Goal: Information Seeking & Learning: Learn about a topic

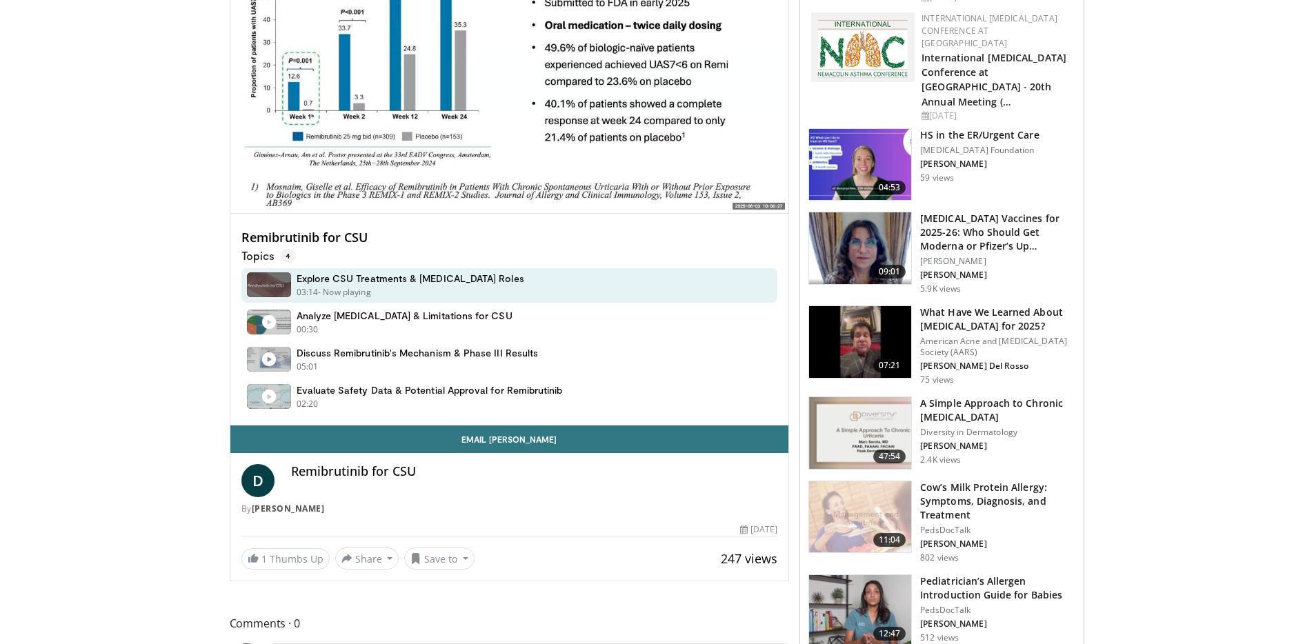
scroll to position [208, 0]
click at [376, 470] on h4 "Remibrutinib for CSU" at bounding box center [534, 471] width 487 height 15
copy div "Remibrutinib for CSU"
drag, startPoint x: 376, startPoint y: 470, endPoint x: 177, endPoint y: 11, distance: 500.8
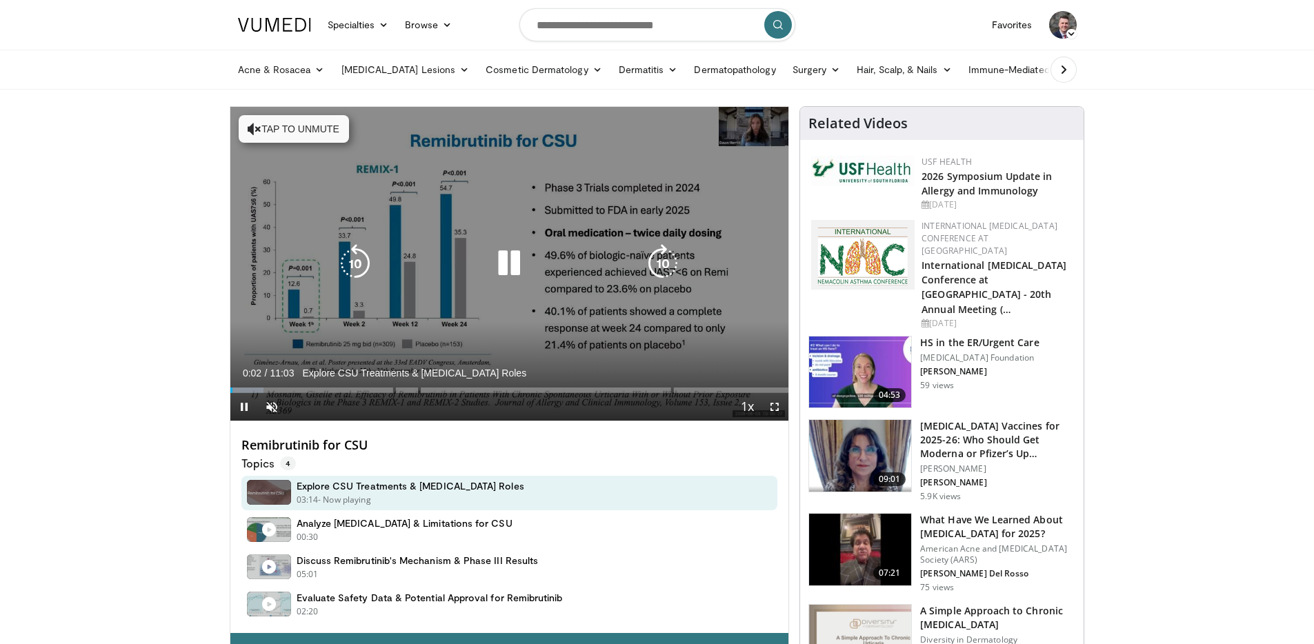
click at [513, 259] on icon "Video Player" at bounding box center [509, 263] width 39 height 39
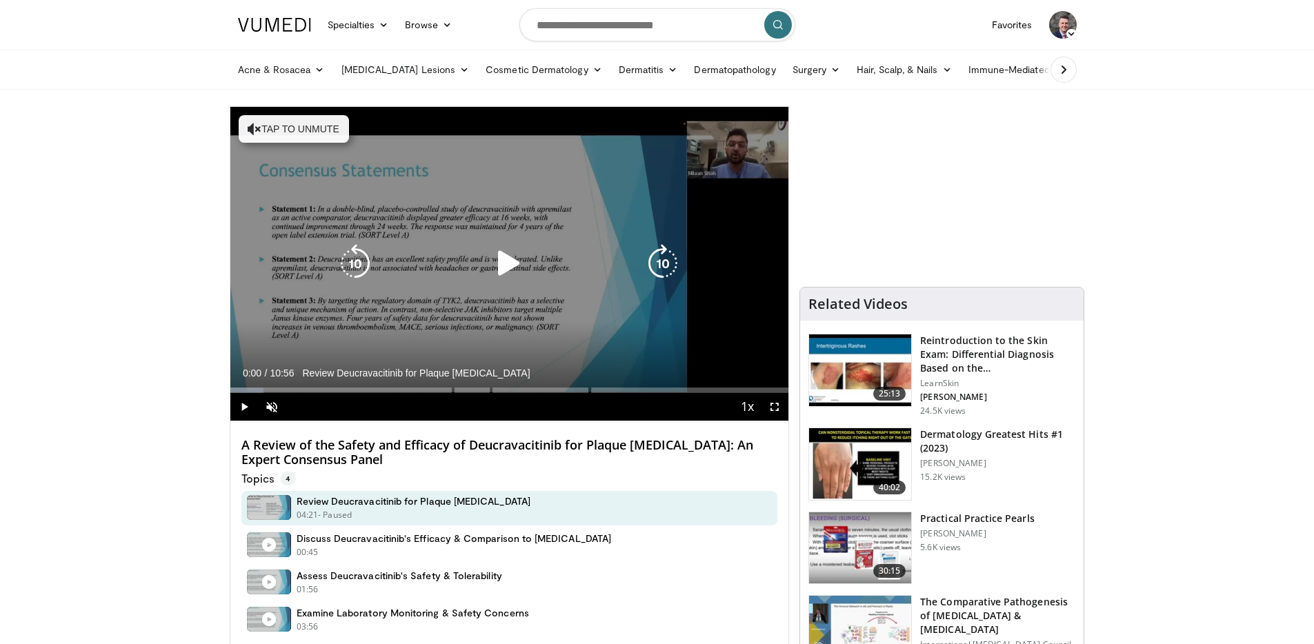
click at [320, 125] on button "Tap to unmute" at bounding box center [294, 129] width 110 height 28
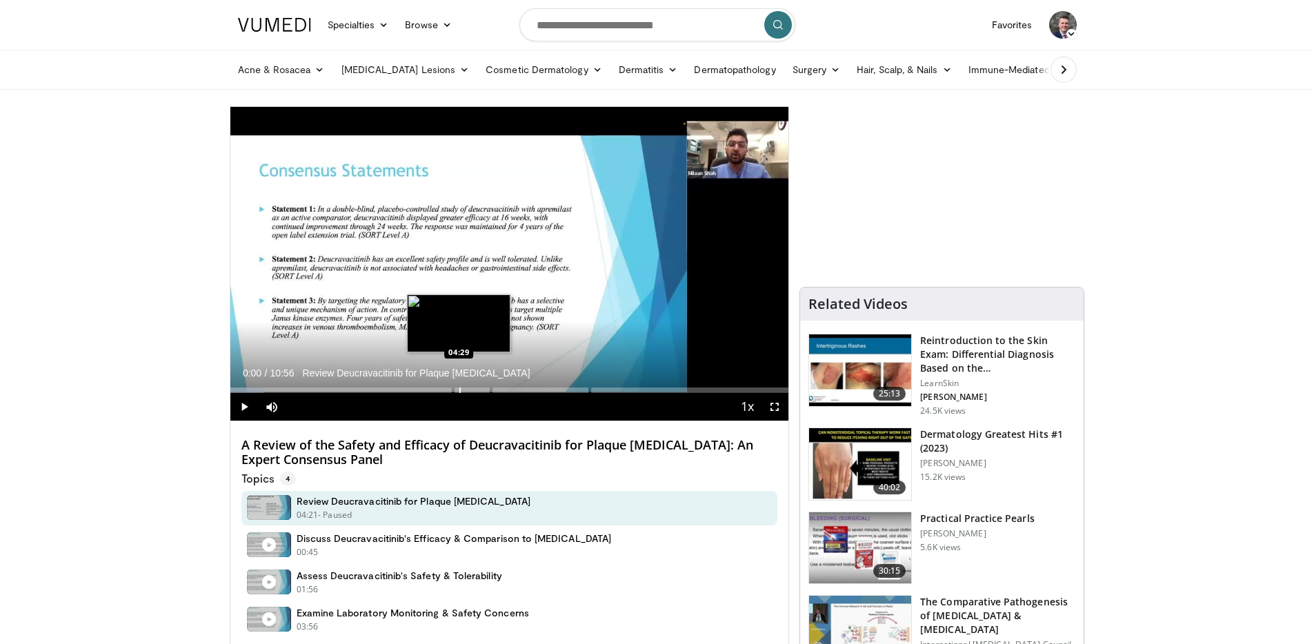
click at [459, 390] on div "Progress Bar" at bounding box center [459, 391] width 1 height 6
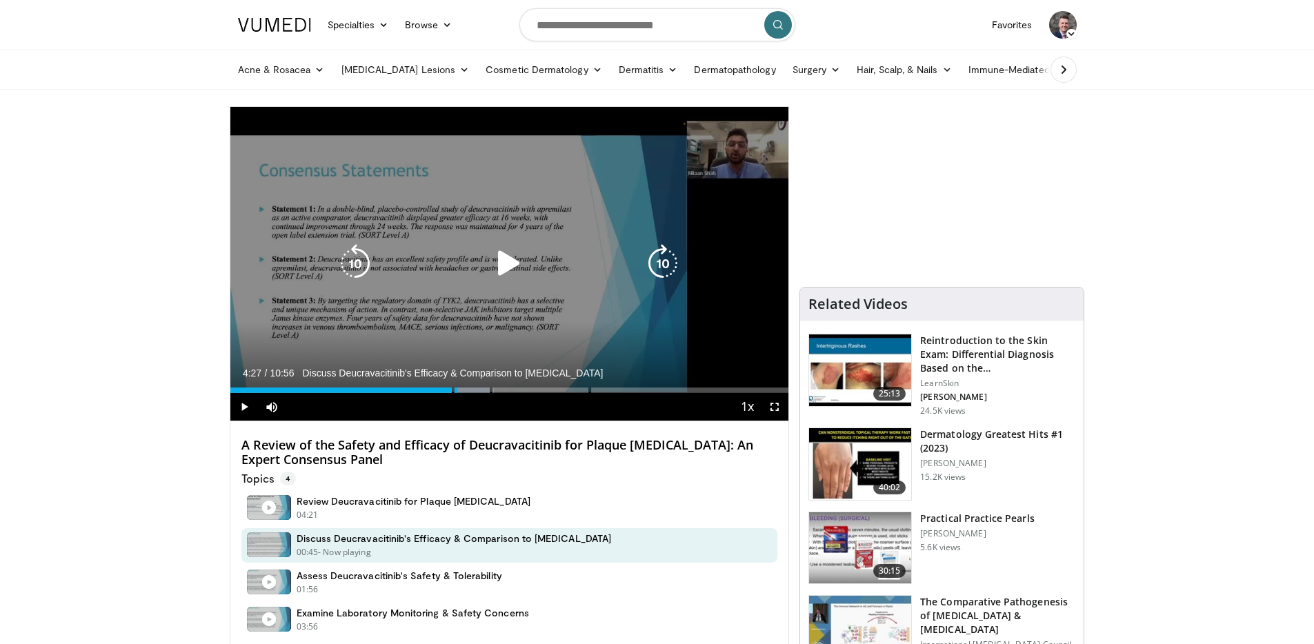
click at [504, 267] on icon "Video Player" at bounding box center [509, 263] width 39 height 39
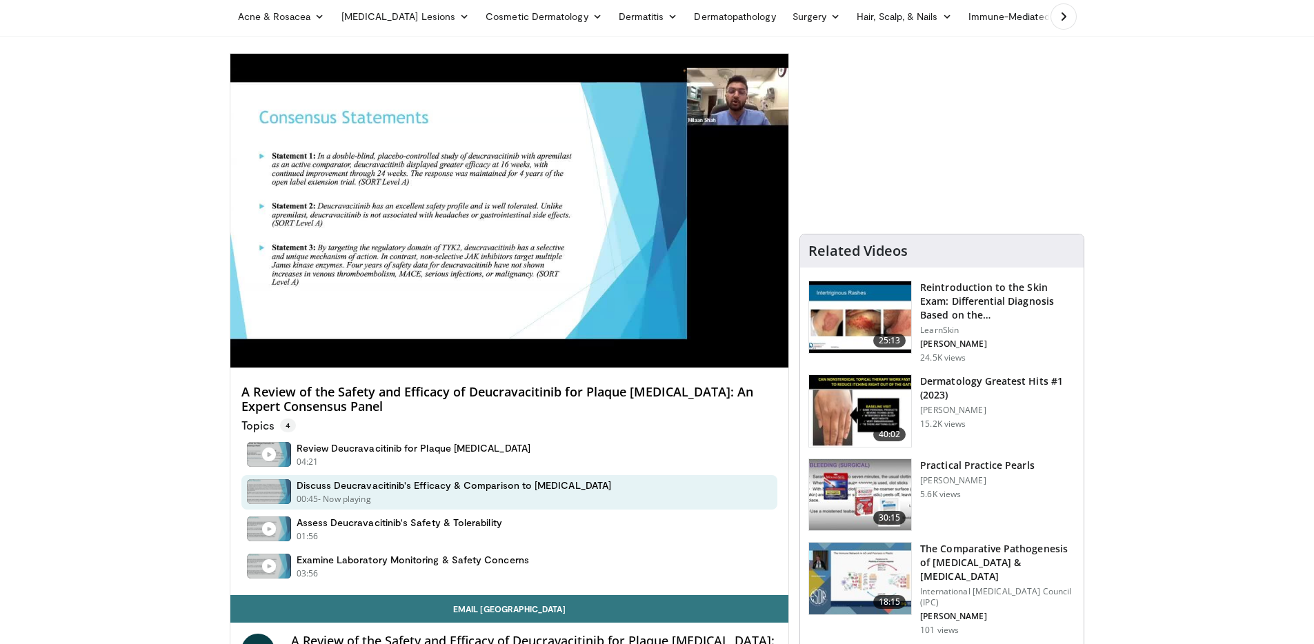
scroll to position [109, 0]
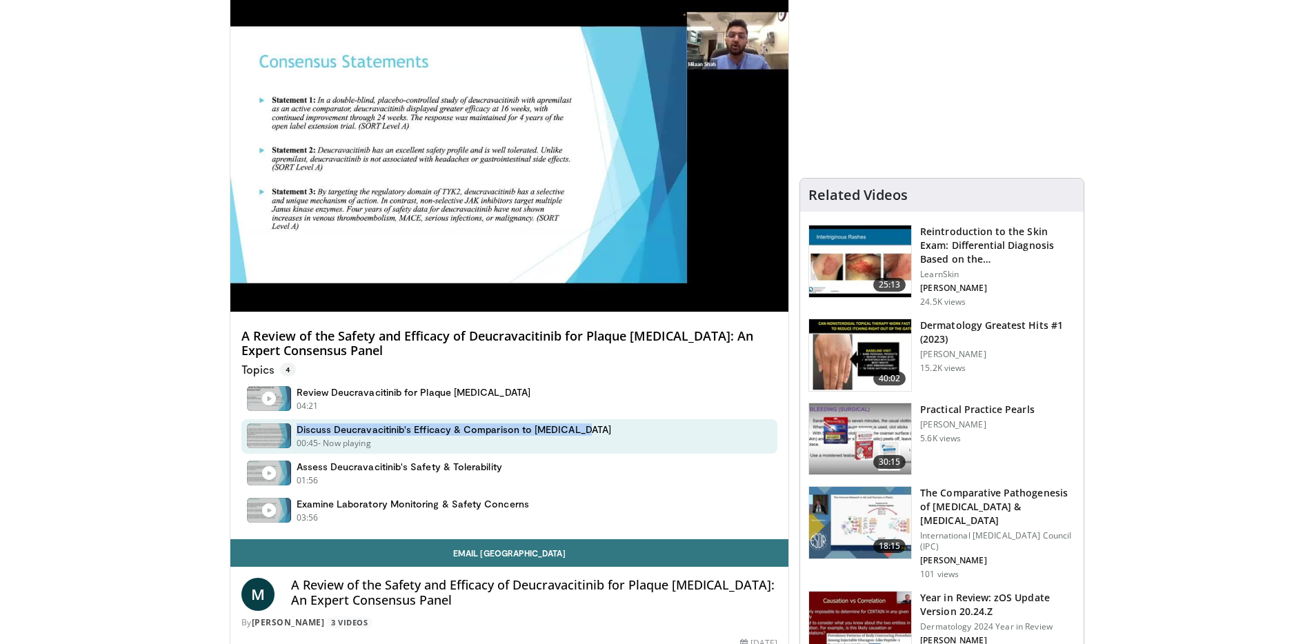
drag, startPoint x: 593, startPoint y: 430, endPoint x: 298, endPoint y: 430, distance: 295.2
click at [298, 430] on div "Discuss Deucravacitinib's Efficacy & Comparison to [MEDICAL_DATA] 00:45 - Now p…" at bounding box center [509, 436] width 537 height 34
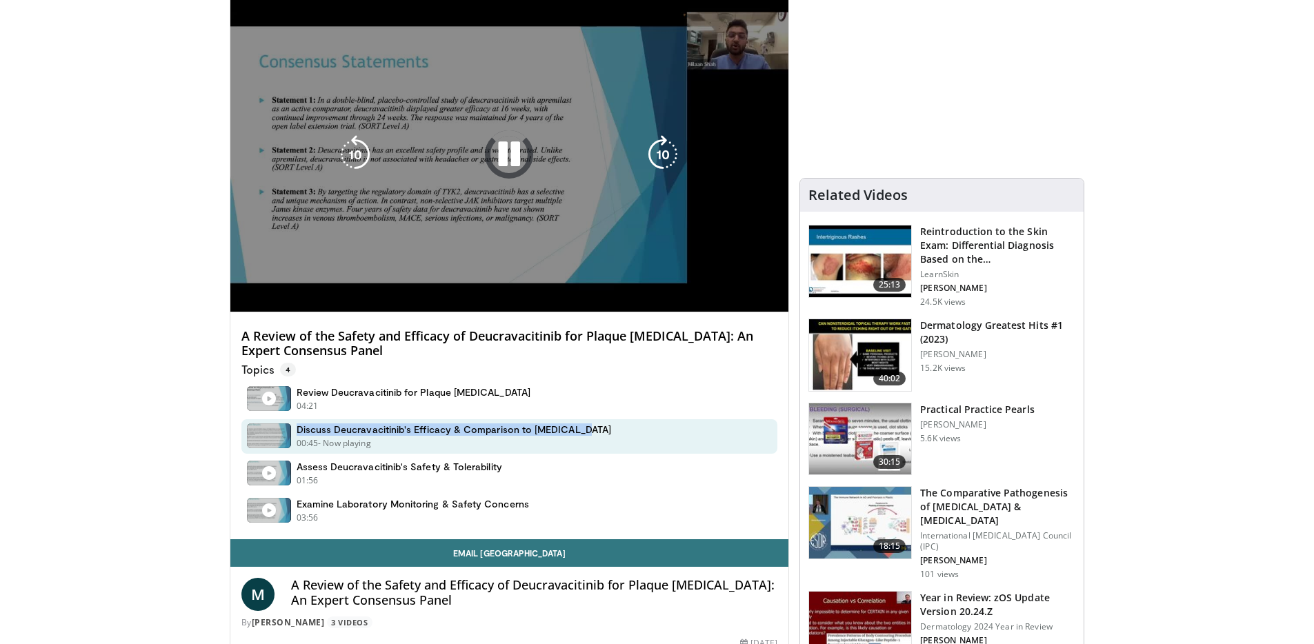
copy h4 "Discuss Deucravacitinib's Efficacy & Comparison to [MEDICAL_DATA]"
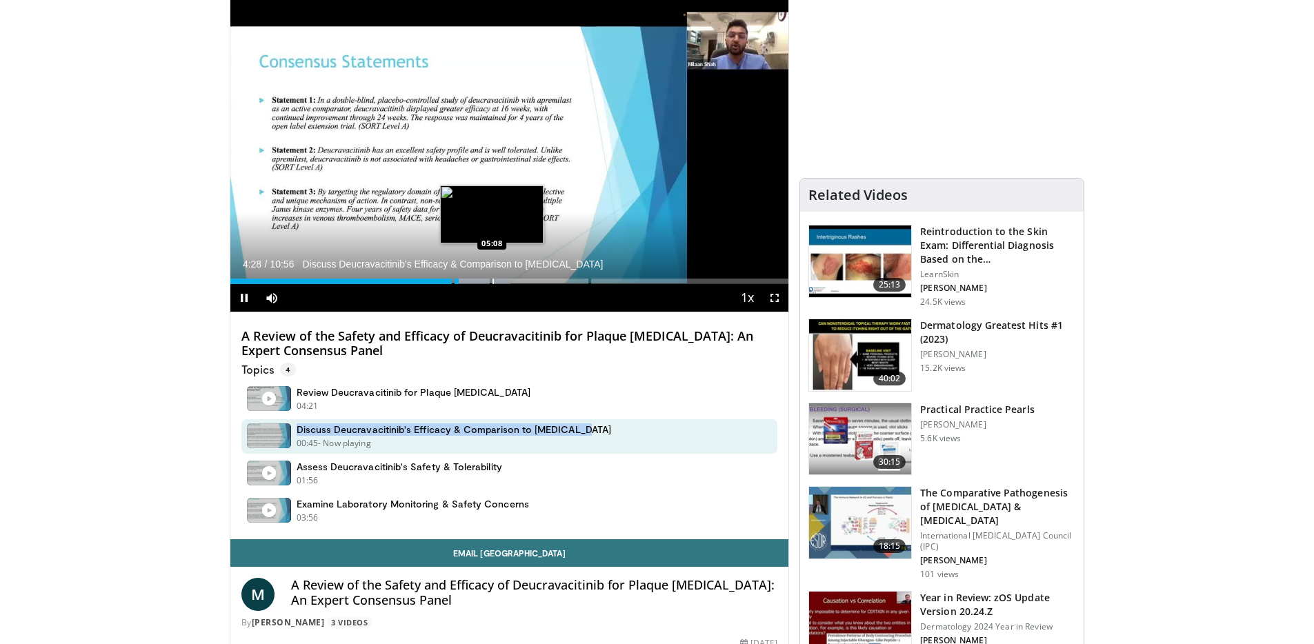
click at [492, 281] on div "Loaded : 50.26% 04:28 05:08" at bounding box center [509, 277] width 559 height 13
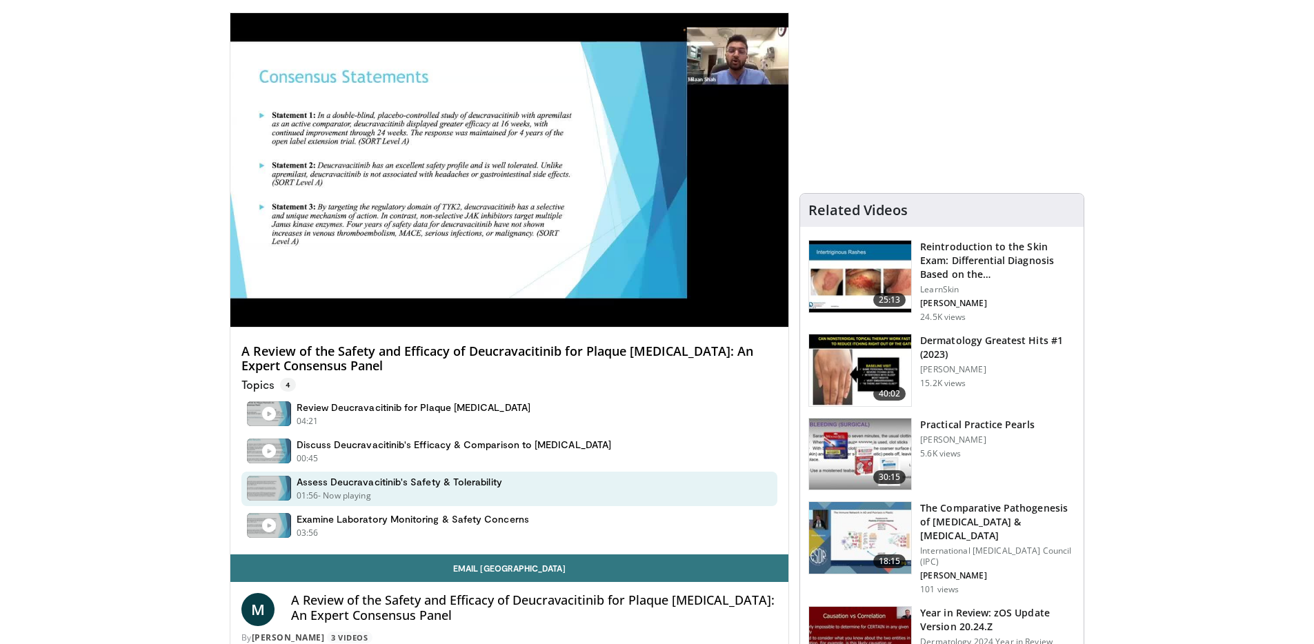
scroll to position [69, 0]
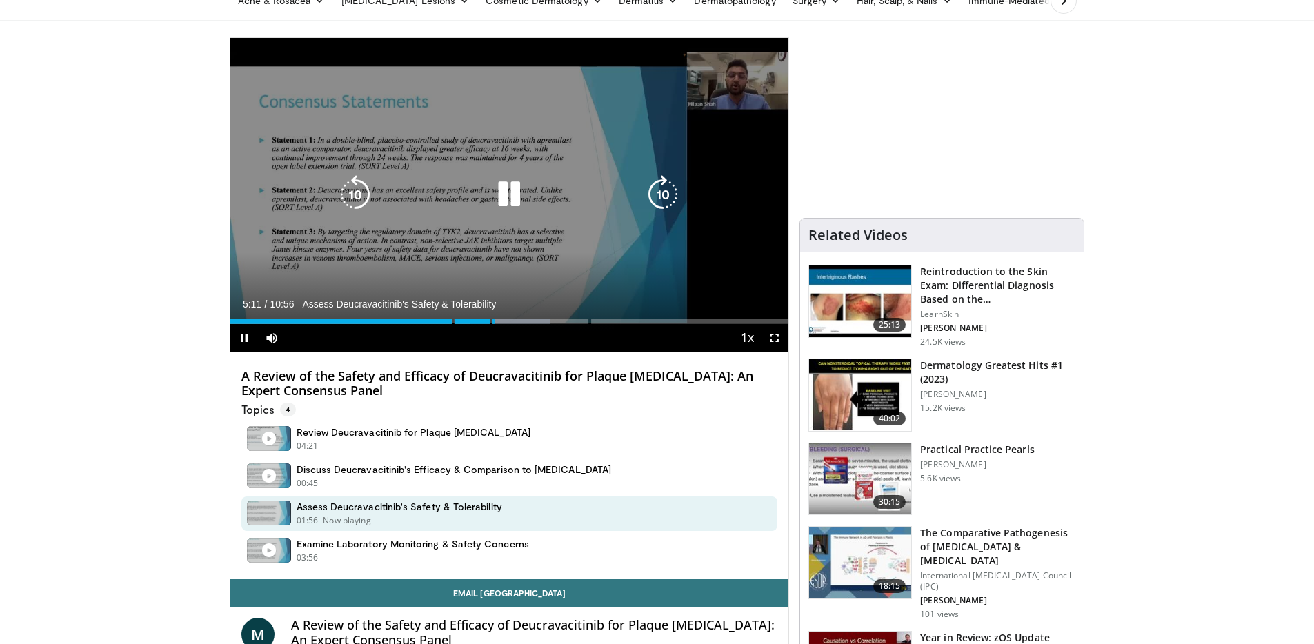
click at [661, 190] on icon "Video Player" at bounding box center [663, 194] width 39 height 39
click at [660, 190] on icon "Video Player" at bounding box center [663, 194] width 39 height 39
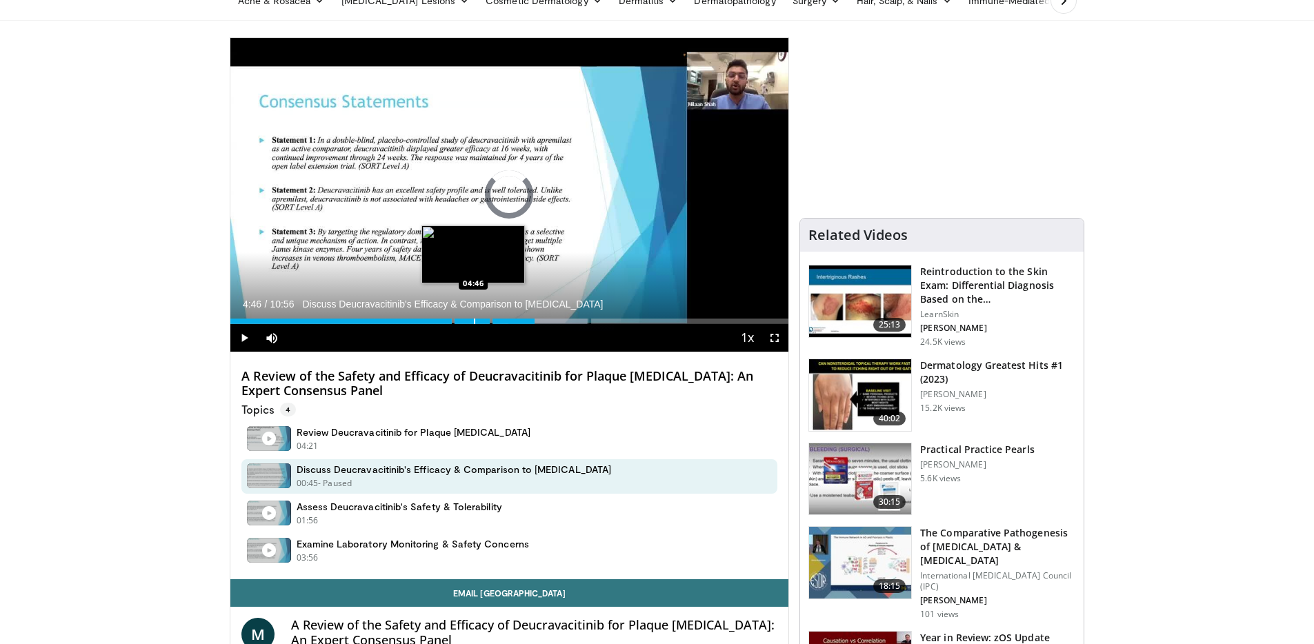
click at [474, 319] on div "Progress Bar" at bounding box center [474, 322] width 1 height 6
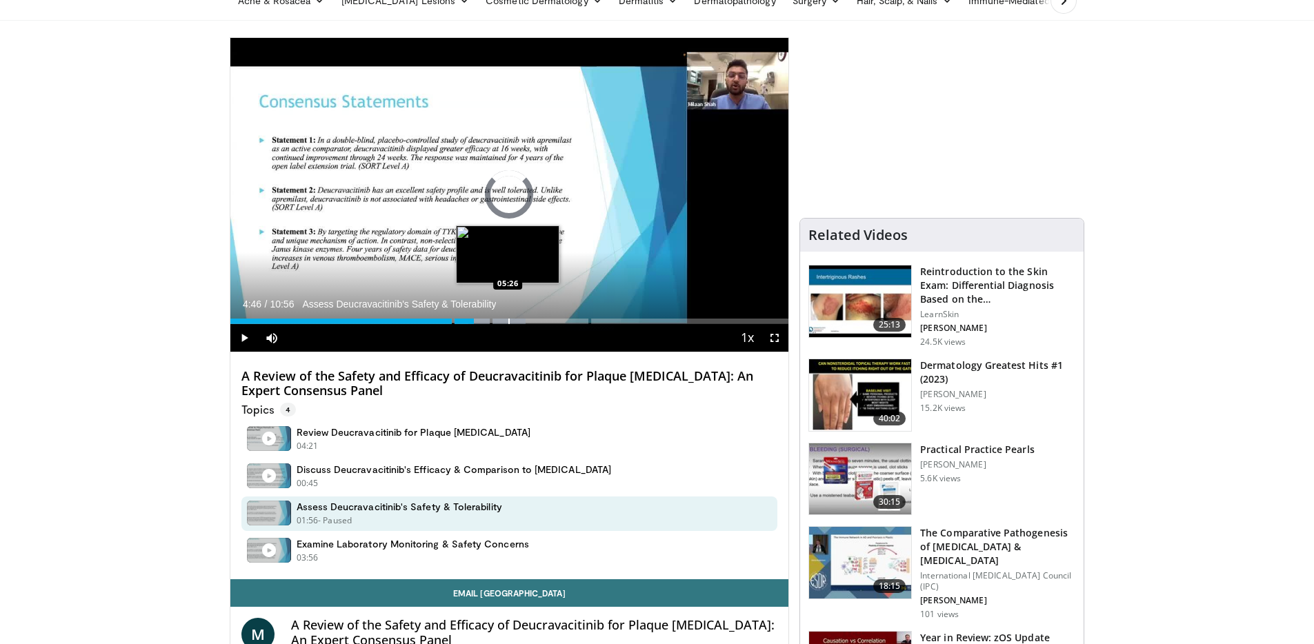
click at [508, 316] on div "Loaded : 52.87% 04:46 05:26" at bounding box center [509, 317] width 559 height 13
click at [517, 319] on div "Progress Bar" at bounding box center [517, 322] width 1 height 6
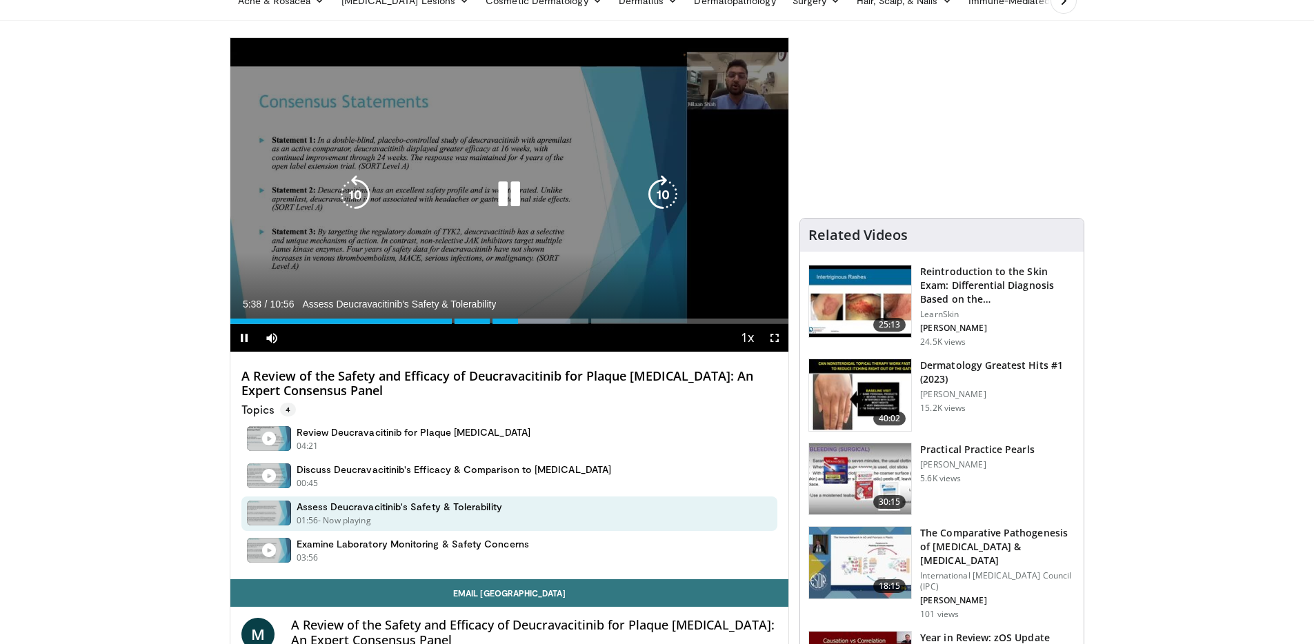
click at [666, 202] on icon "Video Player" at bounding box center [663, 194] width 39 height 39
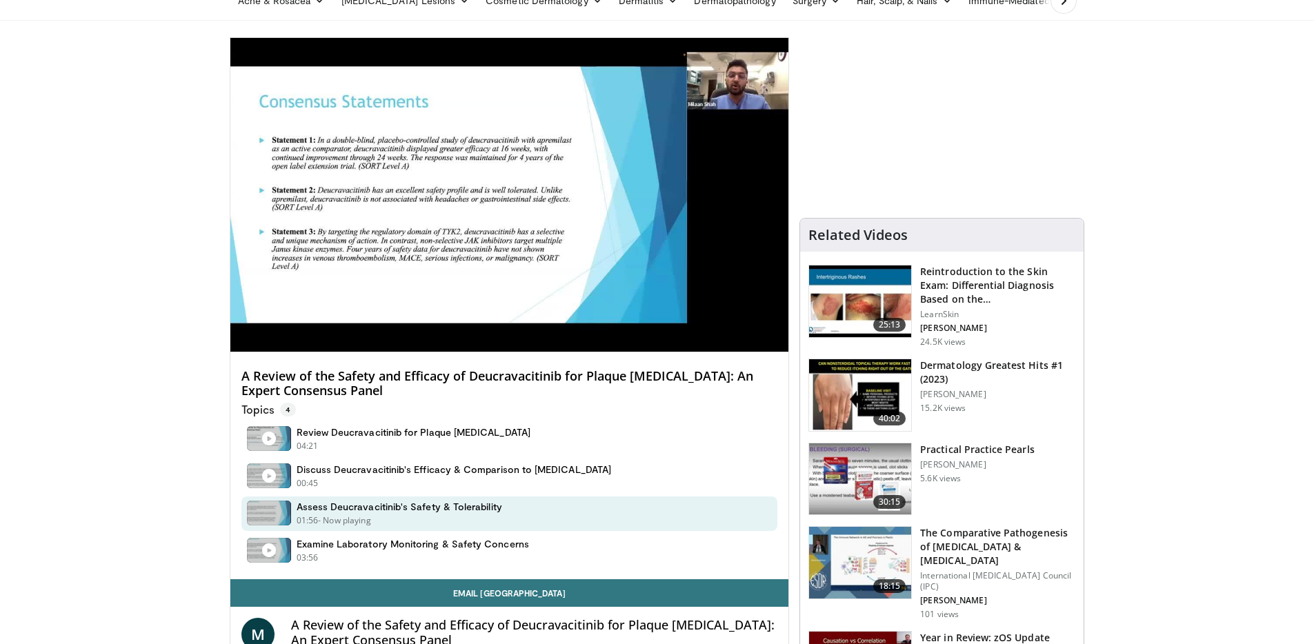
click at [412, 372] on h4 "A Review of the Safety and Efficacy of Deucravacitinib for Plaque [MEDICAL_DATA…" at bounding box center [509, 384] width 537 height 30
click at [413, 371] on h4 "A Review of the Safety and Efficacy of Deucravacitinib for Plaque [MEDICAL_DATA…" at bounding box center [509, 384] width 537 height 30
click at [413, 370] on h4 "A Review of the Safety and Efficacy of Deucravacitinib for Plaque [MEDICAL_DATA…" at bounding box center [509, 384] width 537 height 30
click at [410, 373] on h4 "A Review of the Safety and Efficacy of Deucravacitinib for Plaque [MEDICAL_DATA…" at bounding box center [509, 384] width 537 height 30
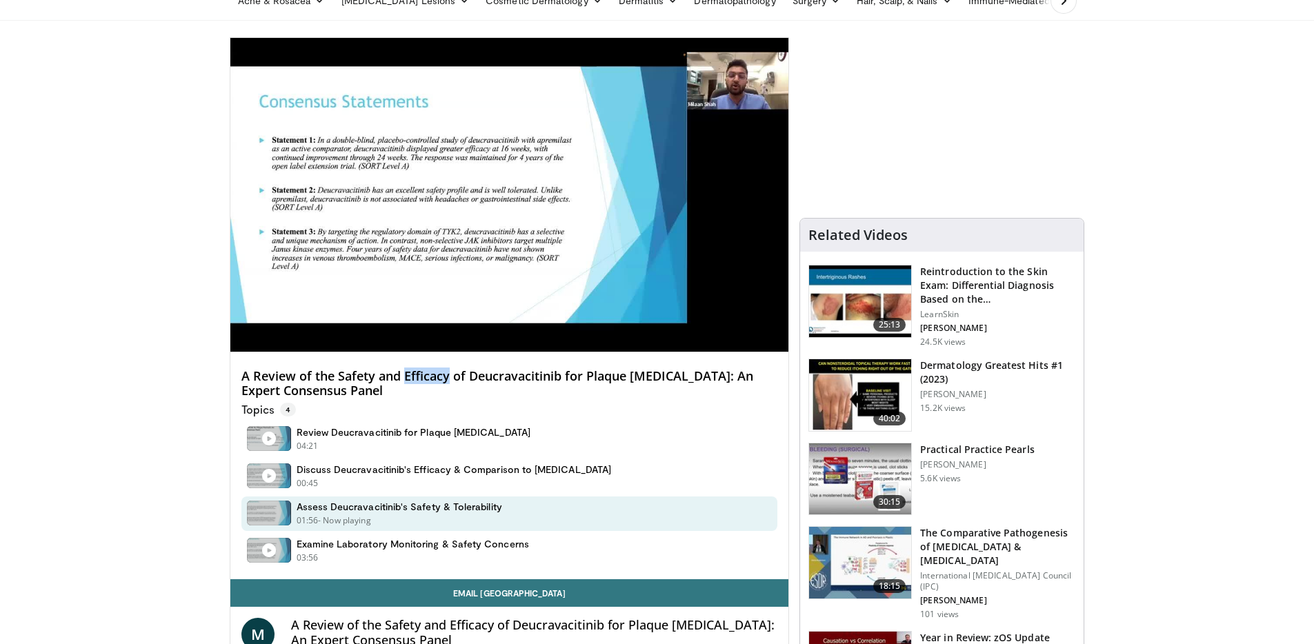
click at [410, 373] on h4 "A Review of the Safety and Efficacy of Deucravacitinib for Plaque [MEDICAL_DATA…" at bounding box center [509, 384] width 537 height 30
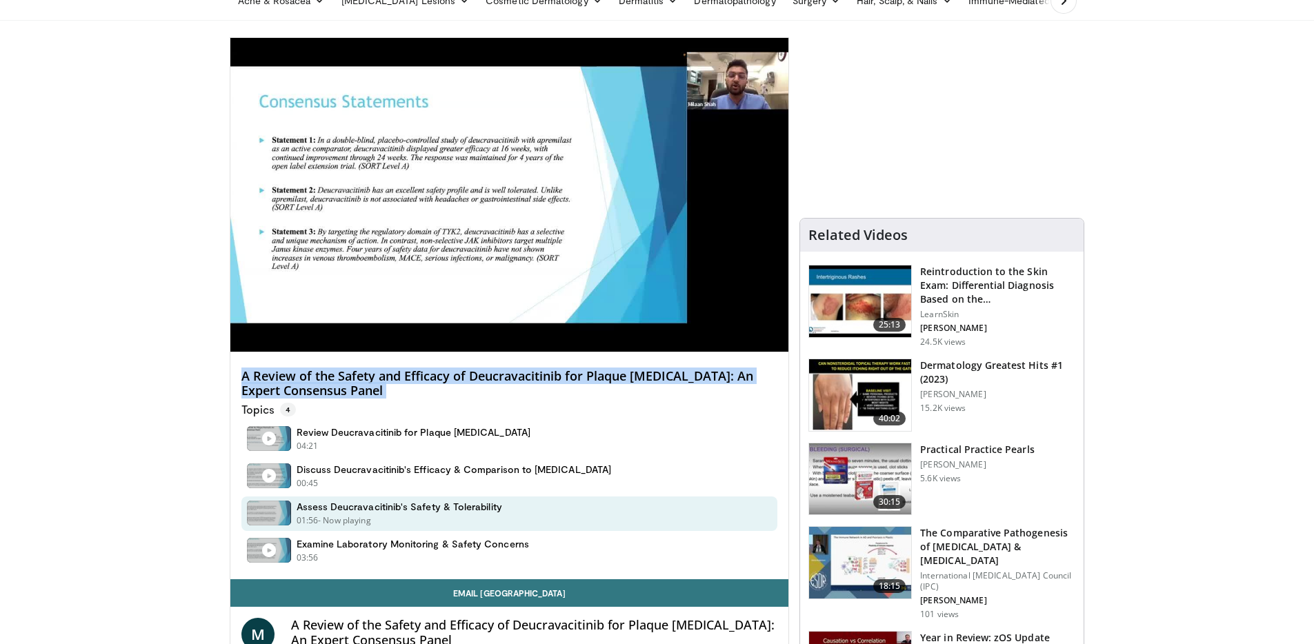
click at [412, 375] on h4 "A Review of the Safety and Efficacy of Deucravacitinib for Plaque [MEDICAL_DATA…" at bounding box center [509, 384] width 537 height 30
copy div "A Review of the Safety and Efficacy of Deucravacitinib for Plaque [MEDICAL_DATA…"
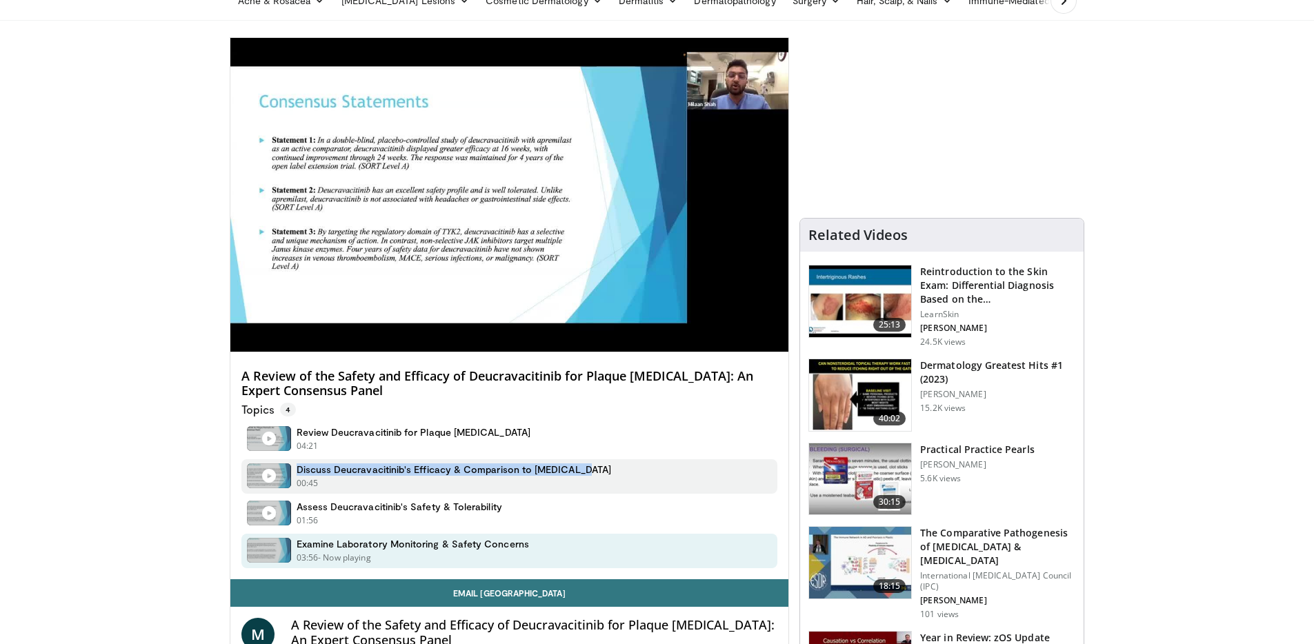
drag, startPoint x: 297, startPoint y: 469, endPoint x: 587, endPoint y: 475, distance: 290.5
click at [587, 475] on div "Discuss Deucravacitinib's Efficacy & Comparison to [MEDICAL_DATA] 00:45 - Now p…" at bounding box center [509, 476] width 537 height 34
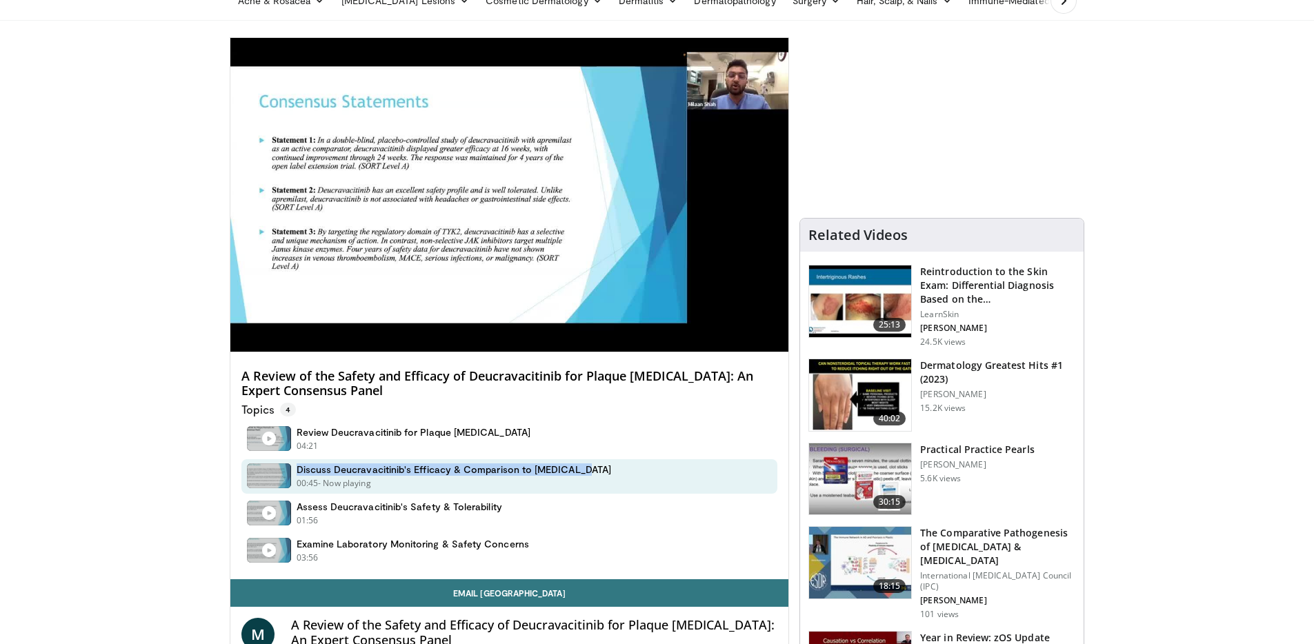
copy h4 "Discuss Deucravacitinib's Efficacy & Comparison to [MEDICAL_DATA]"
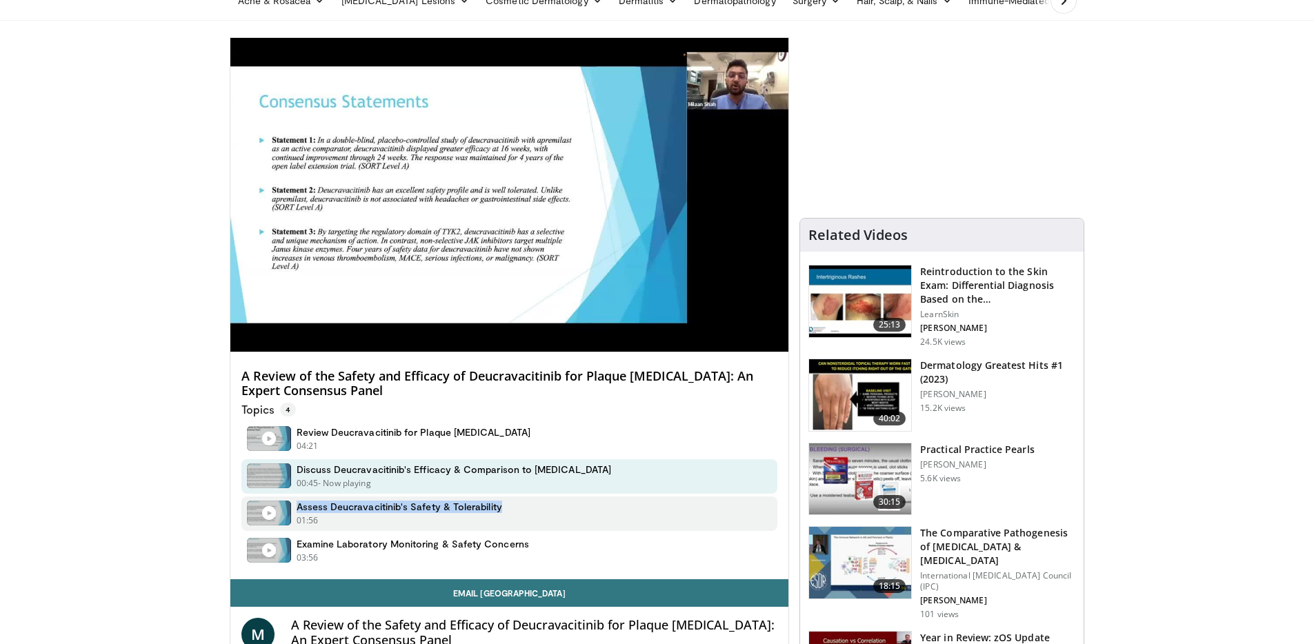
drag, startPoint x: 294, startPoint y: 508, endPoint x: 522, endPoint y: 509, distance: 228.3
click at [522, 509] on div "Assess Deucravacitinib's Safety & Tolerability 01:56 - Now playing - Paused" at bounding box center [509, 514] width 537 height 34
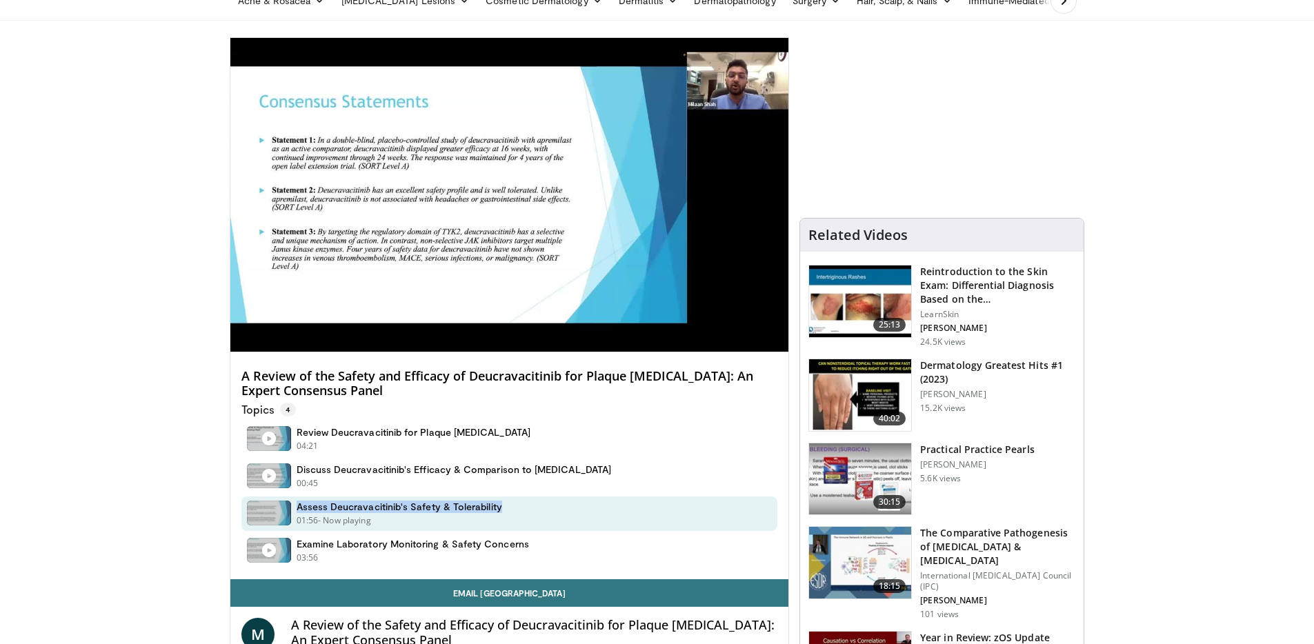
copy h4 "Assess Deucravacitinib's Safety & Tolerability"
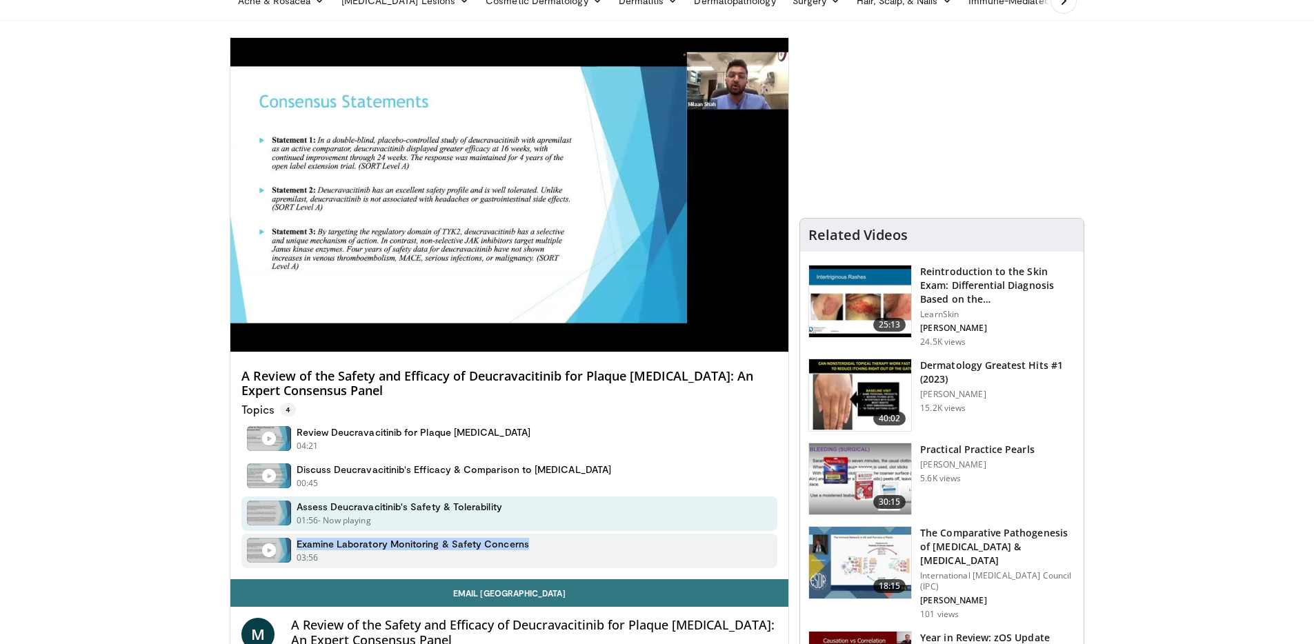
drag, startPoint x: 296, startPoint y: 544, endPoint x: 528, endPoint y: 545, distance: 231.8
click at [528, 545] on div "Examine Laboratory Monitoring & Safety Concerns 03:56 - Now playing - Paused" at bounding box center [509, 551] width 537 height 34
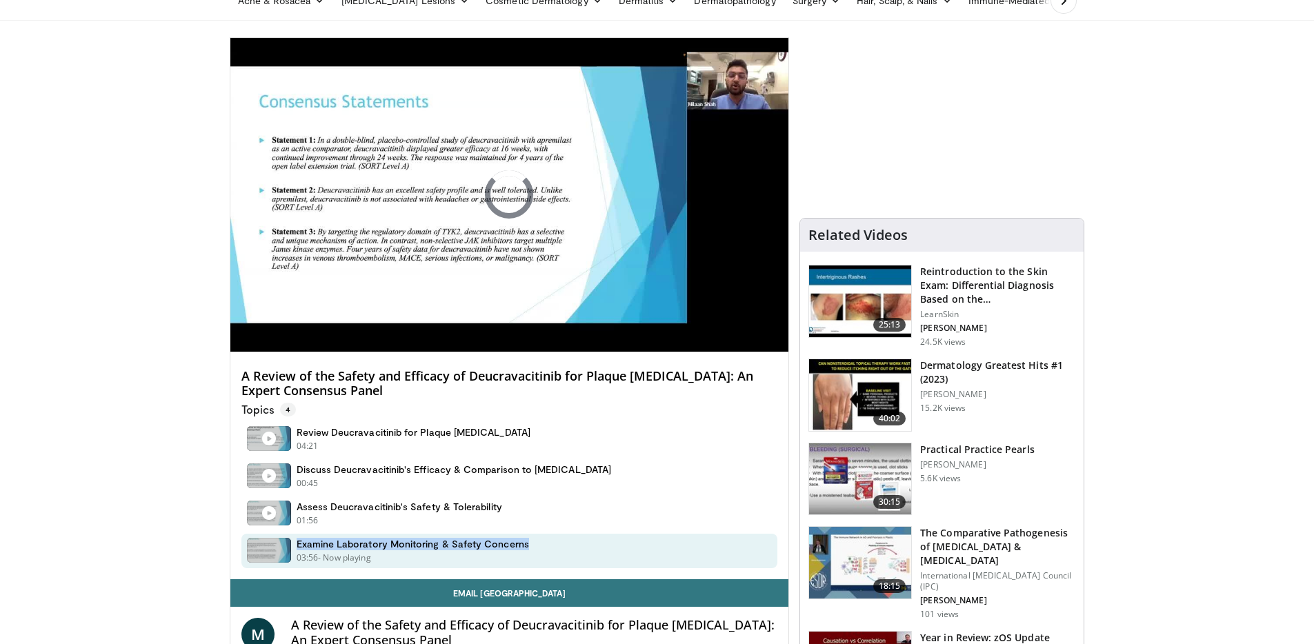
copy h4 "Examine Laboratory Monitoring & Safety Concerns"
click at [325, 384] on h4 "A Review of the Safety and Efficacy of Deucravacitinib for Plaque [MEDICAL_DATA…" at bounding box center [509, 384] width 537 height 30
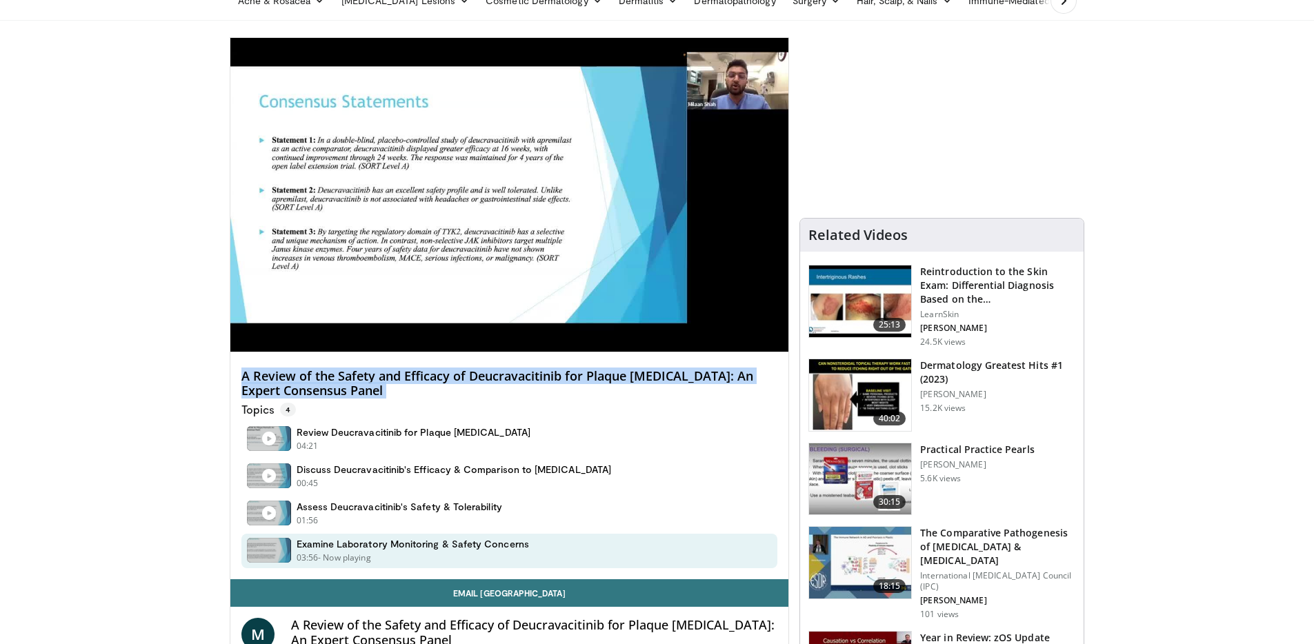
click at [325, 384] on h4 "A Review of the Safety and Efficacy of Deucravacitinib for Plaque [MEDICAL_DATA…" at bounding box center [509, 384] width 537 height 30
copy div "A Review of the Safety and Efficacy of Deucravacitinib for Plaque [MEDICAL_DATA…"
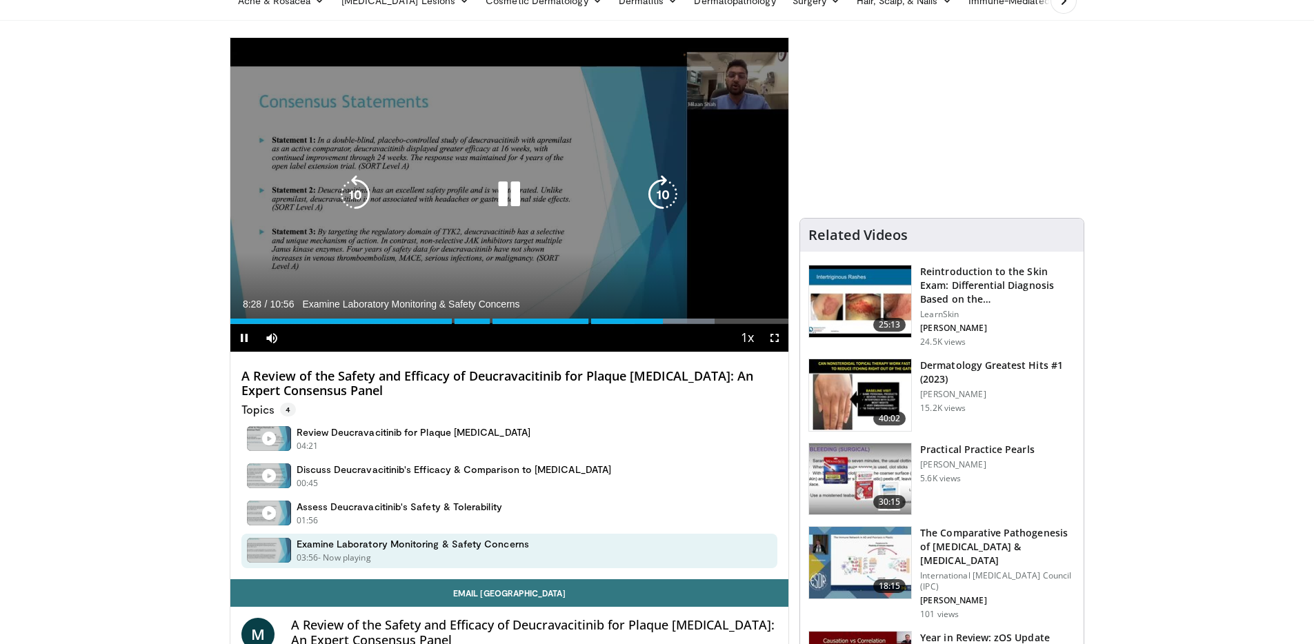
click at [664, 190] on icon "Video Player" at bounding box center [663, 194] width 39 height 39
click at [659, 191] on icon "Video Player" at bounding box center [663, 194] width 39 height 39
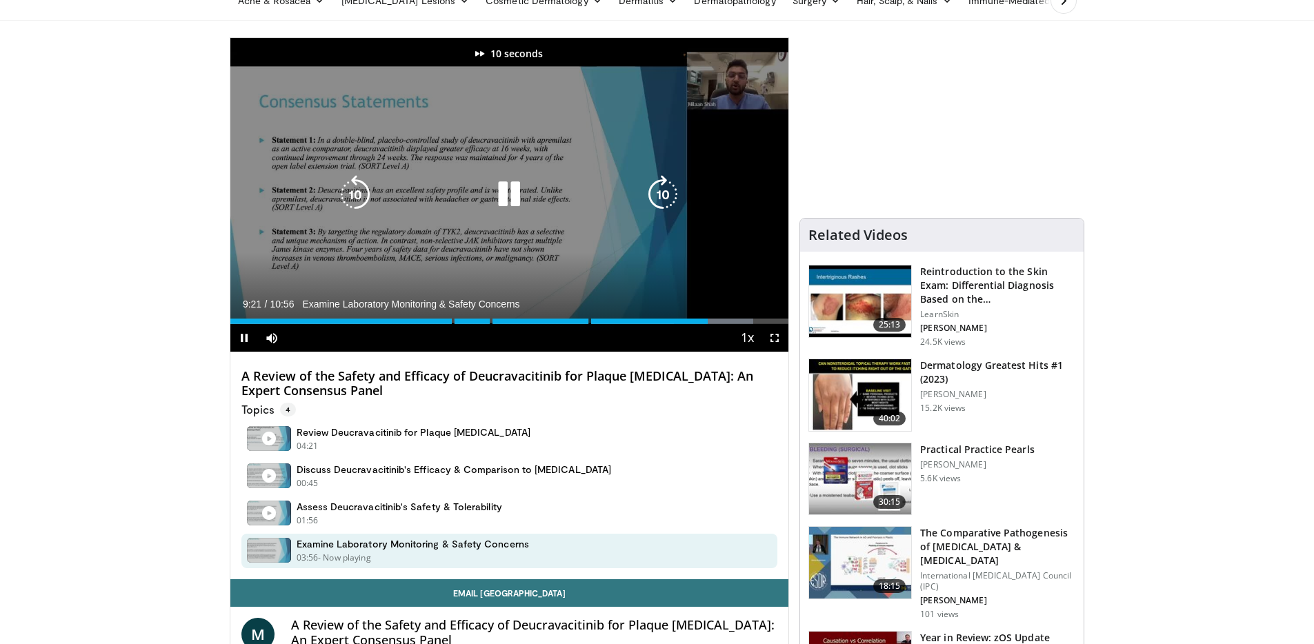
click at [659, 191] on icon "Video Player" at bounding box center [663, 194] width 39 height 39
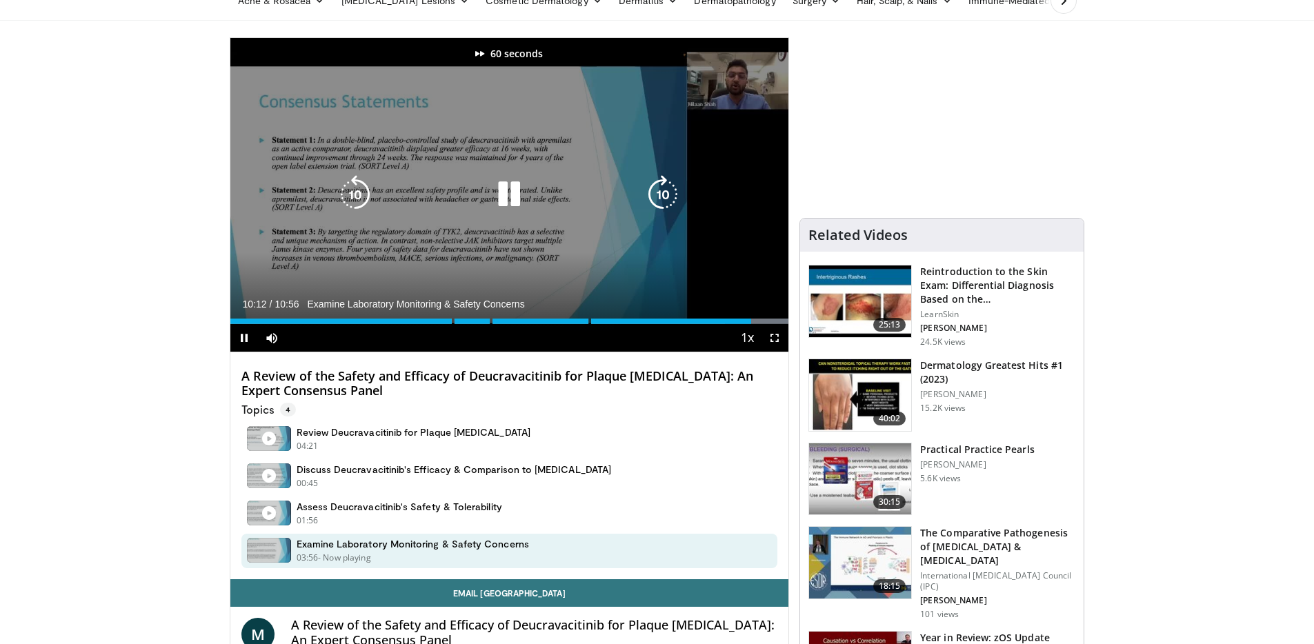
click at [507, 195] on icon "Video Player" at bounding box center [509, 194] width 39 height 39
click at [478, 195] on div "Video Player" at bounding box center [508, 195] width 335 height 28
click at [502, 192] on icon "Video Player" at bounding box center [509, 194] width 39 height 39
